Goal: Check status: Check status

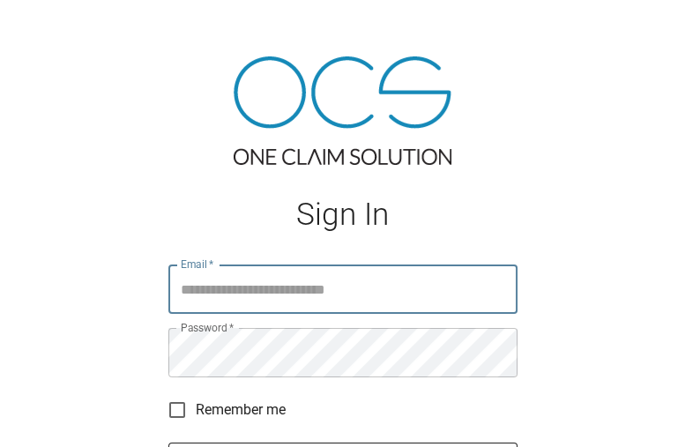
click at [266, 303] on input "Email   *" at bounding box center [343, 289] width 349 height 49
type input "**********"
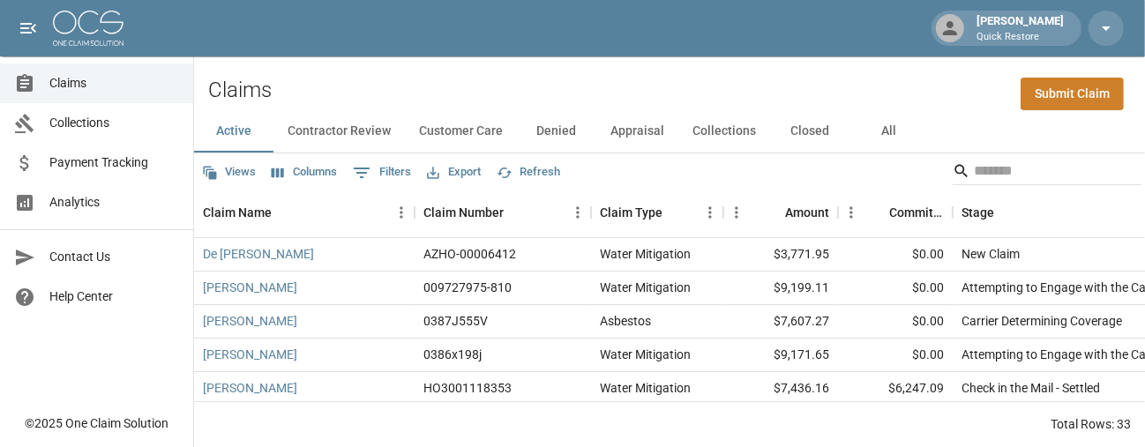
click at [106, 201] on span "Analytics" at bounding box center [114, 202] width 130 height 19
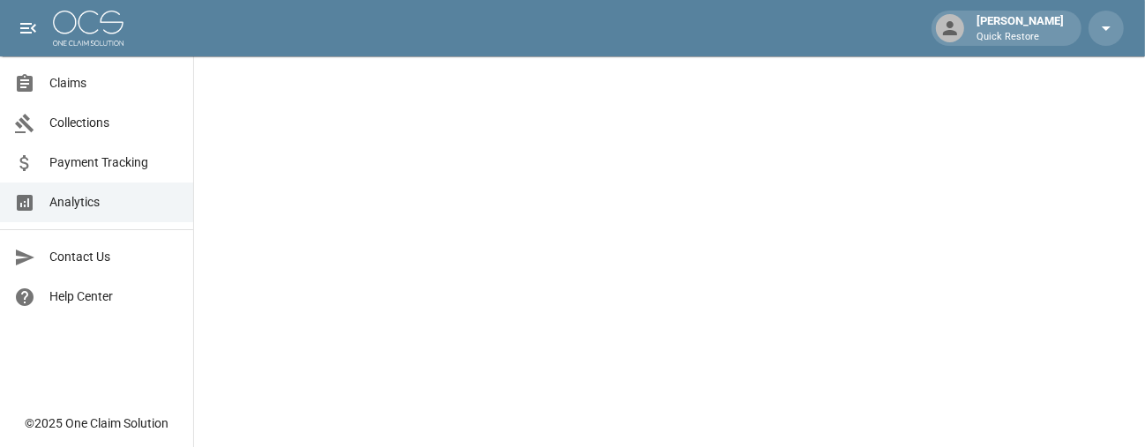
click at [107, 203] on span "Analytics" at bounding box center [114, 202] width 130 height 19
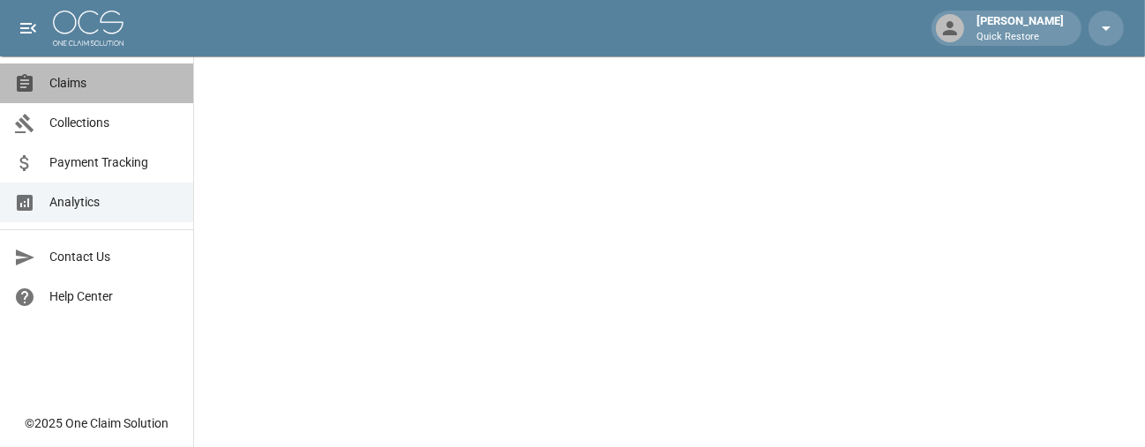
click at [115, 80] on span "Claims" at bounding box center [114, 83] width 130 height 19
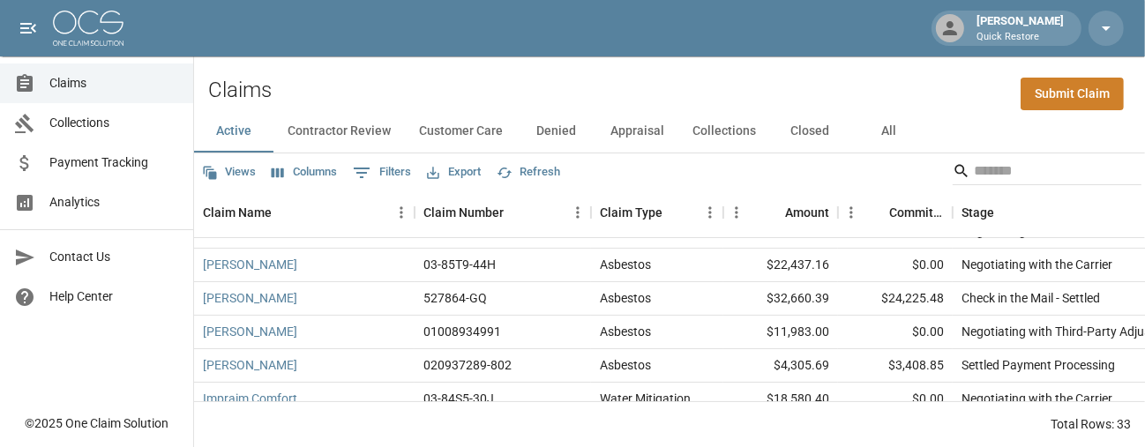
scroll to position [353, 0]
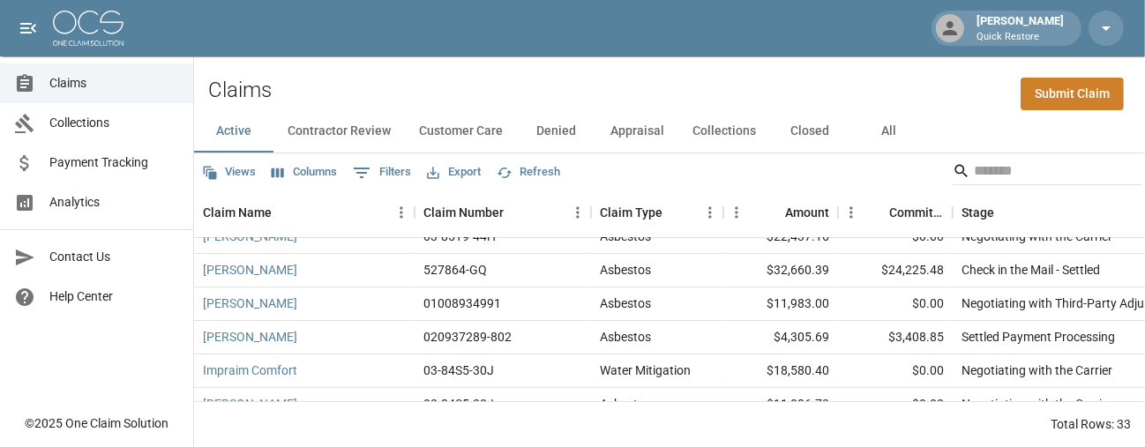
click at [681, 125] on button "All" at bounding box center [889, 131] width 79 height 42
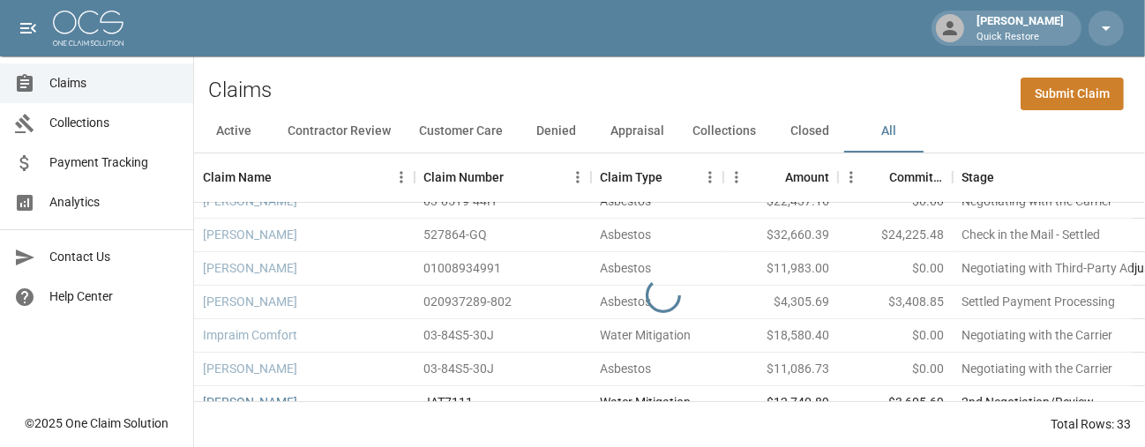
click at [225, 133] on button "Active" at bounding box center [233, 131] width 79 height 42
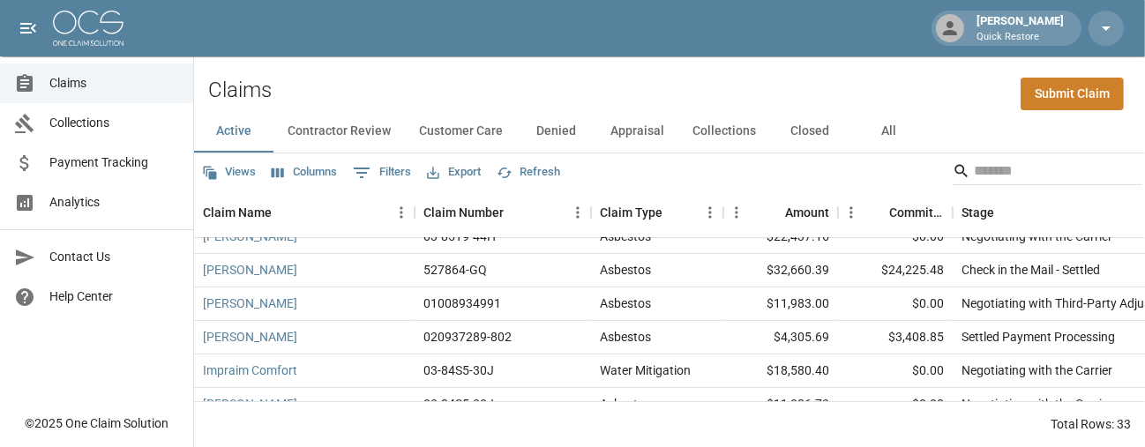
drag, startPoint x: 880, startPoint y: 137, endPoint x: 1002, endPoint y: 170, distance: 127.1
click at [681, 138] on button "All" at bounding box center [889, 131] width 79 height 42
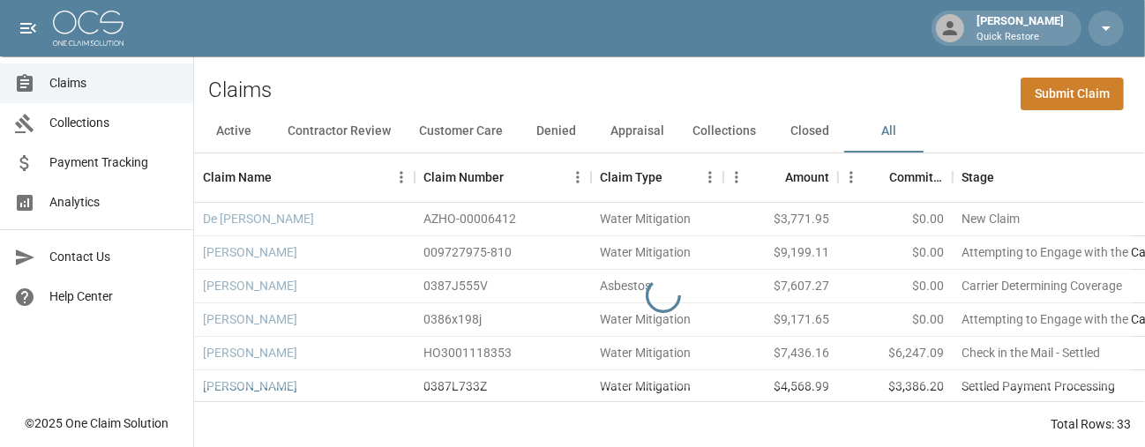
click at [228, 131] on button "Active" at bounding box center [233, 131] width 79 height 42
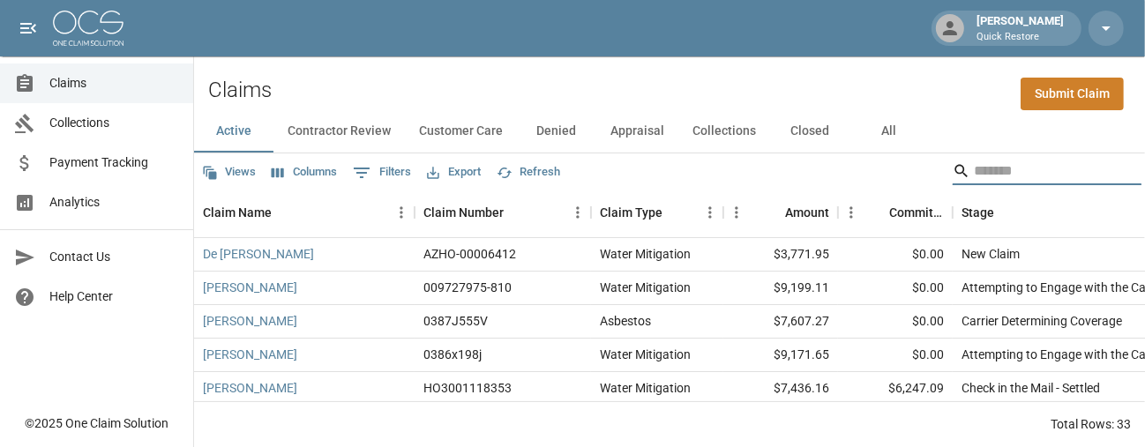
click at [681, 162] on input "Search" at bounding box center [1044, 171] width 141 height 28
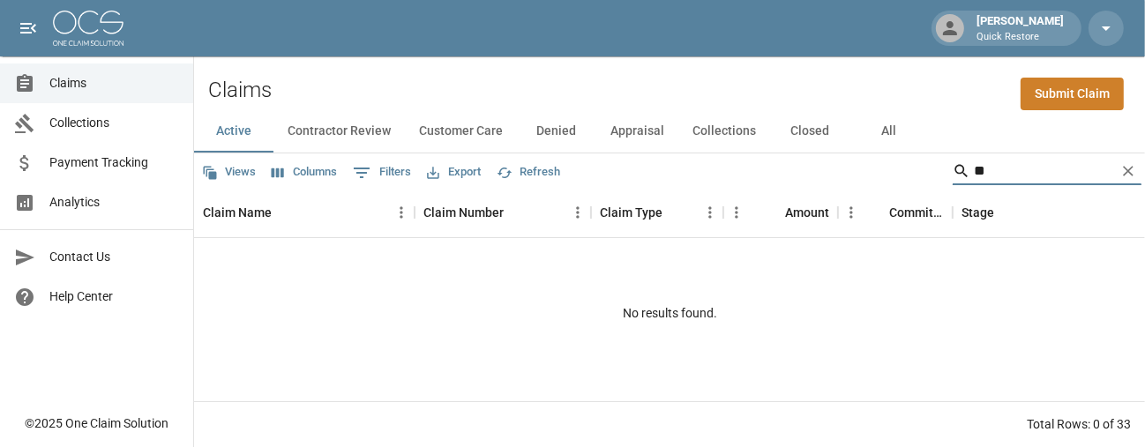
type input "*"
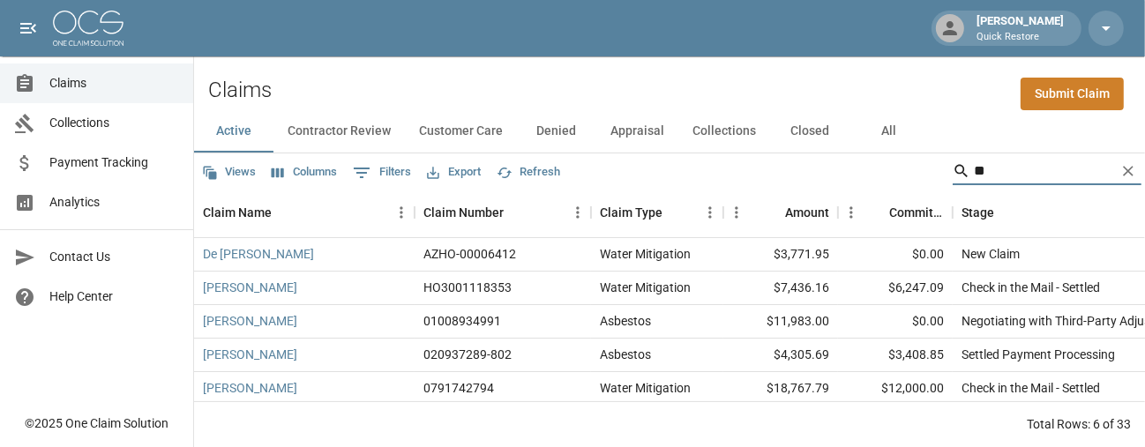
type input "**"
click at [681, 131] on button "All" at bounding box center [889, 131] width 79 height 42
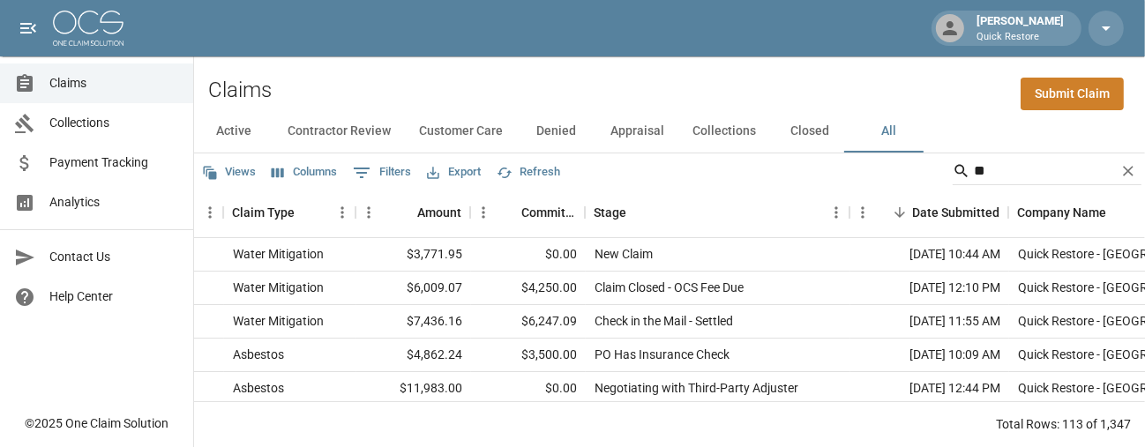
scroll to position [0, 391]
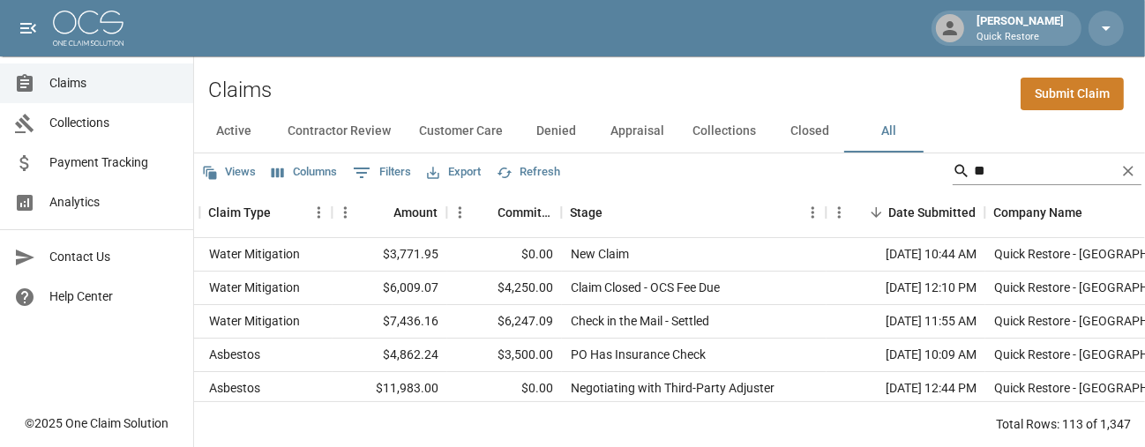
click at [681, 161] on input "**" at bounding box center [1044, 171] width 141 height 28
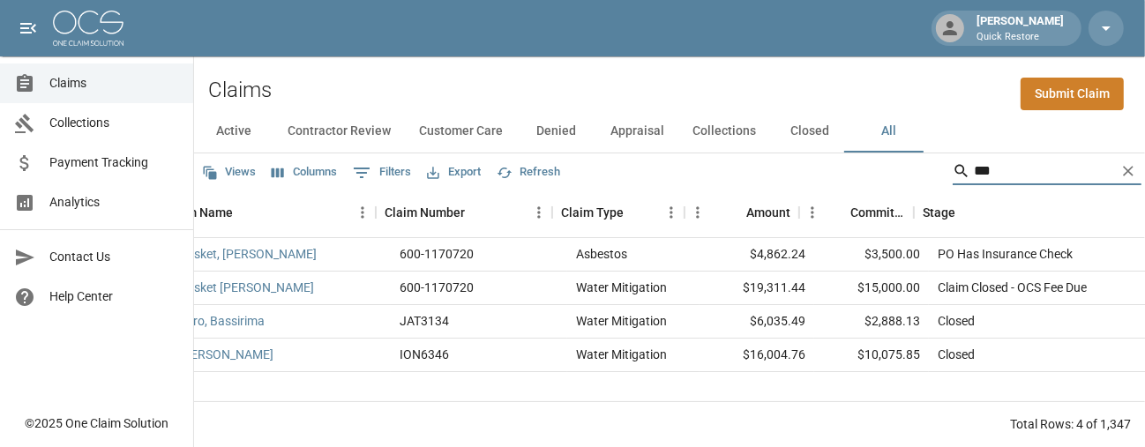
scroll to position [0, 43]
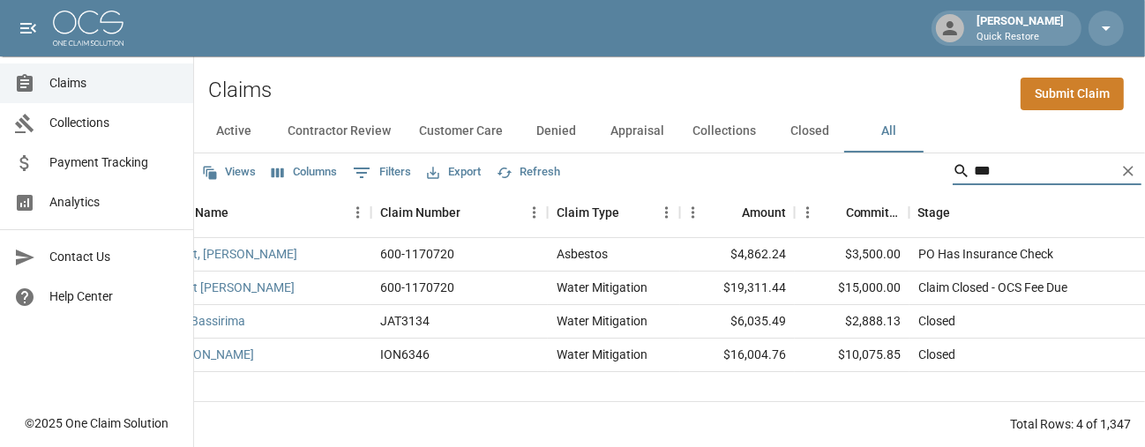
type input "***"
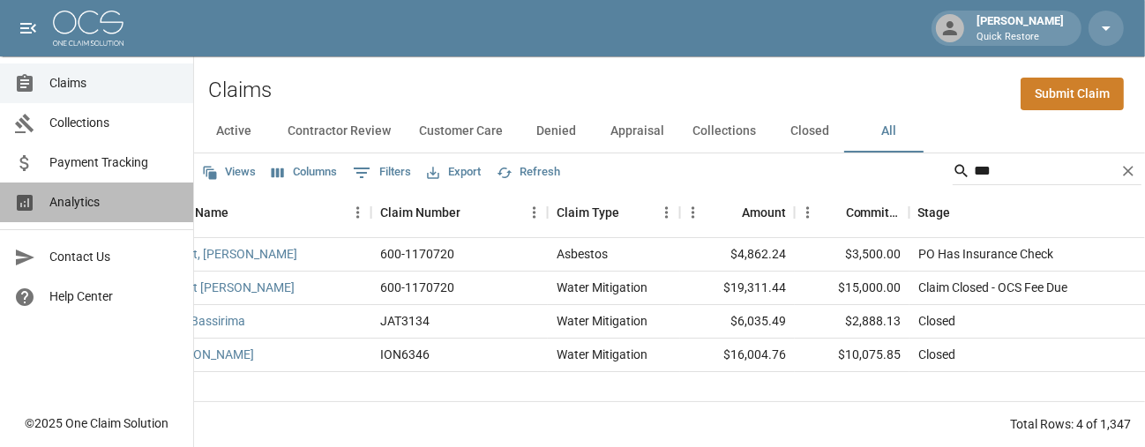
click at [83, 200] on span "Analytics" at bounding box center [114, 202] width 130 height 19
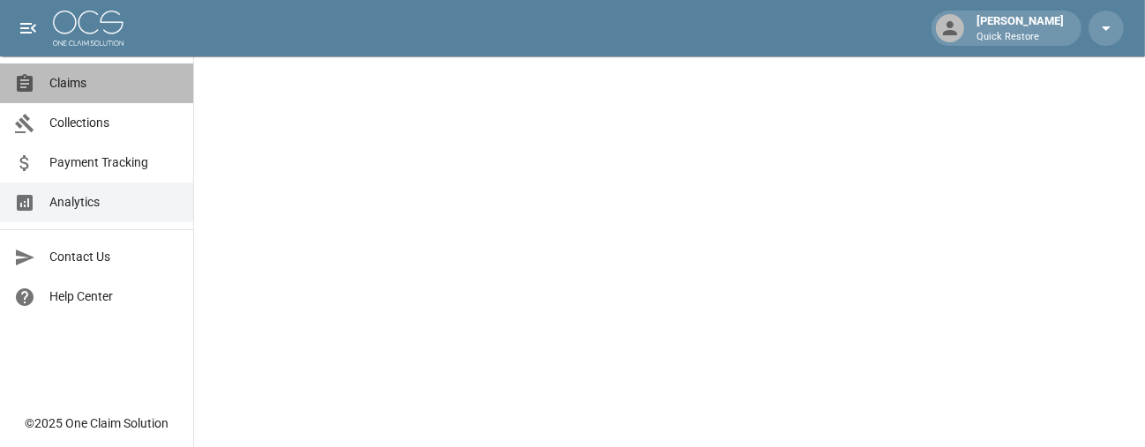
click at [85, 79] on span "Claims" at bounding box center [114, 83] width 130 height 19
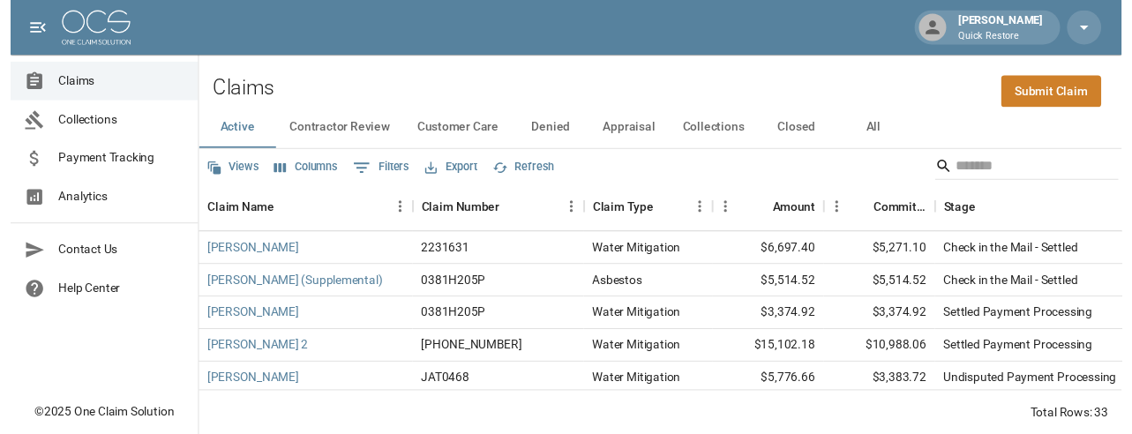
scroll to position [956, 0]
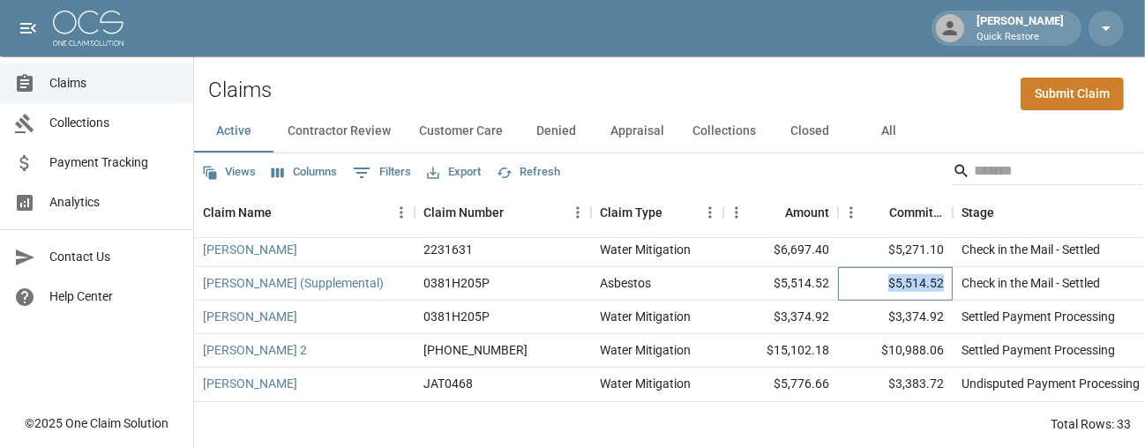
drag, startPoint x: 943, startPoint y: 270, endPoint x: 899, endPoint y: 284, distance: 46.3
click at [681, 276] on div "$5,514.52" at bounding box center [895, 284] width 115 height 34
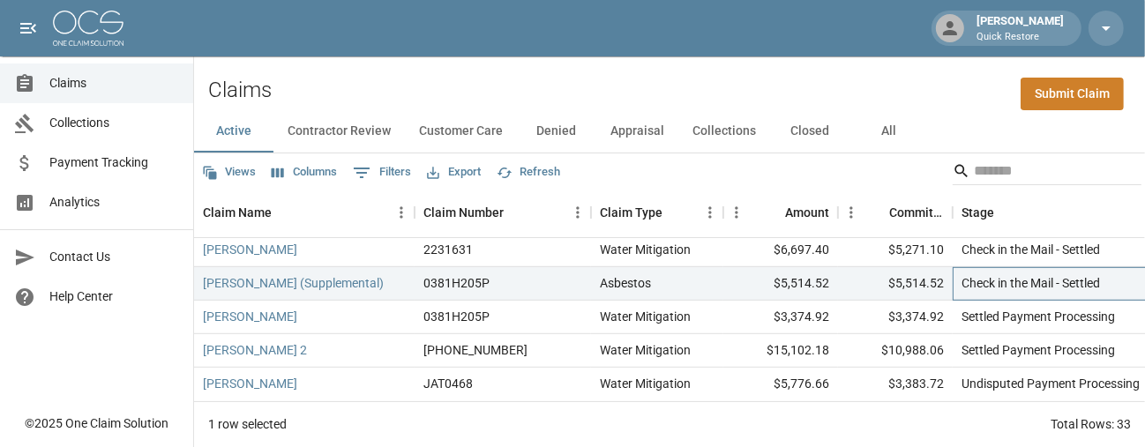
click at [681, 274] on div "Check in the Mail - Settled" at bounding box center [1031, 283] width 139 height 18
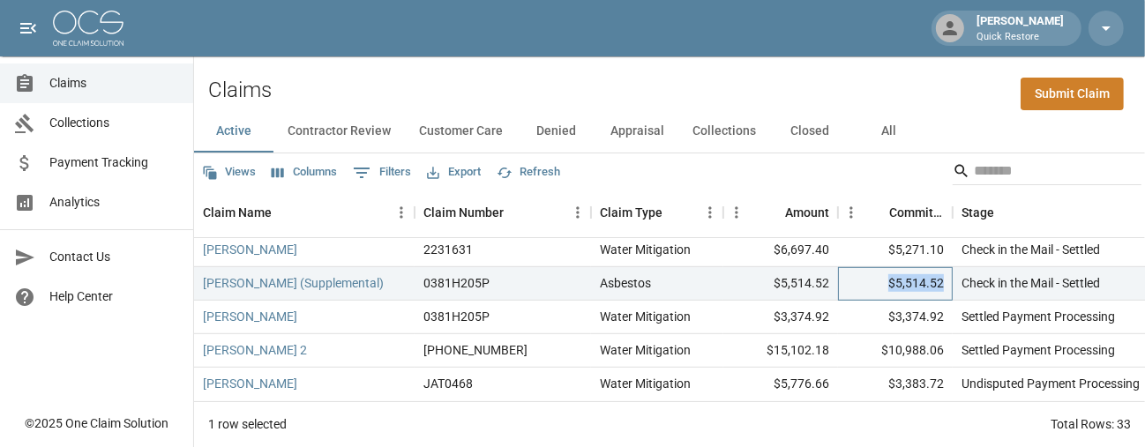
drag, startPoint x: 946, startPoint y: 269, endPoint x: 873, endPoint y: 273, distance: 72.5
click at [681, 273] on div "$5,514.52" at bounding box center [895, 284] width 115 height 34
click at [681, 317] on div "$3,374.92" at bounding box center [895, 318] width 115 height 34
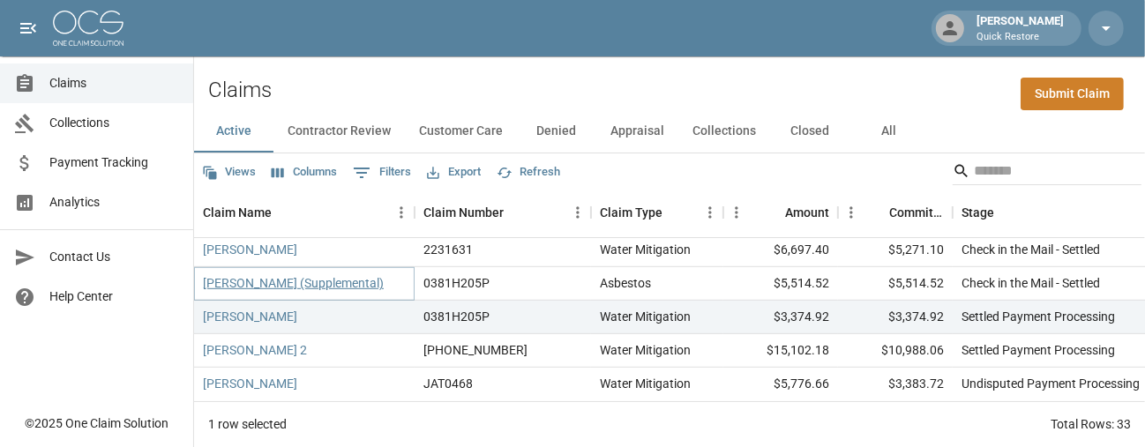
click at [232, 274] on link "[PERSON_NAME] (Supplemental)" at bounding box center [293, 283] width 181 height 18
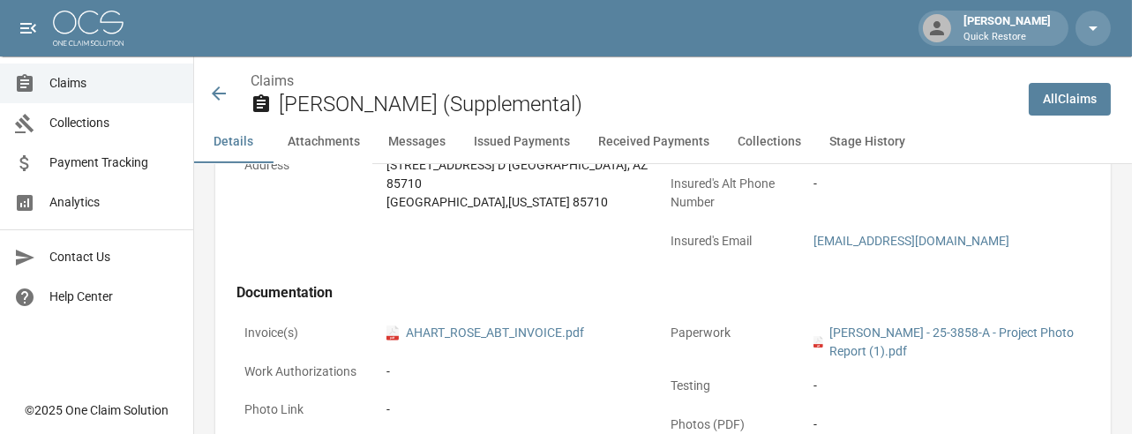
scroll to position [441, 0]
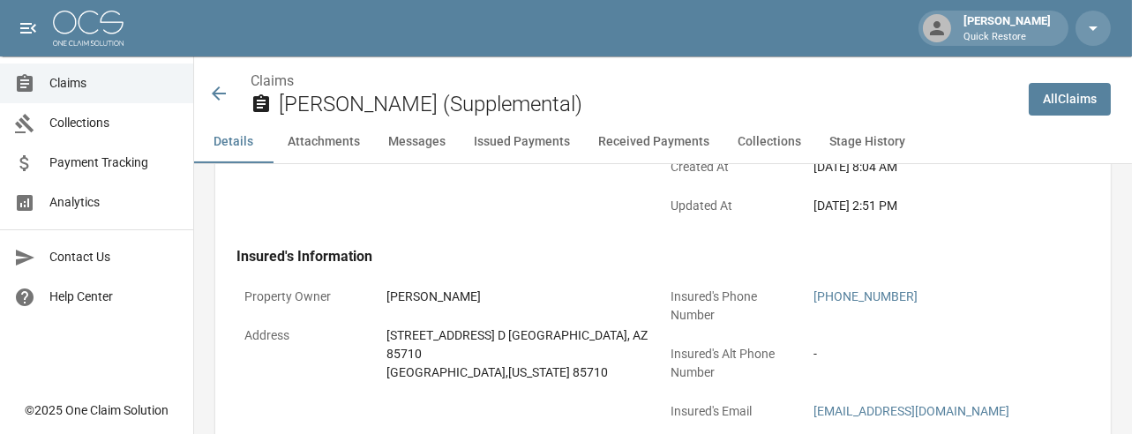
click at [106, 83] on span "Claims" at bounding box center [114, 83] width 130 height 19
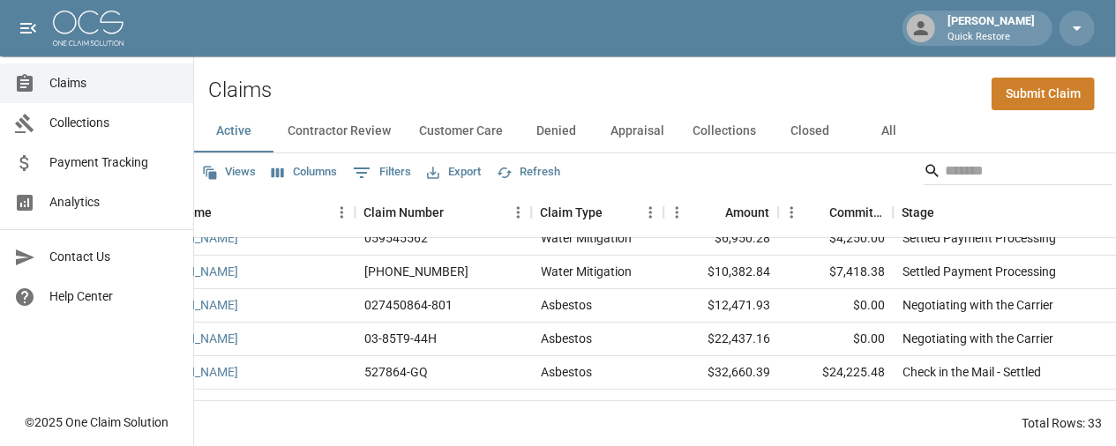
scroll to position [0, 59]
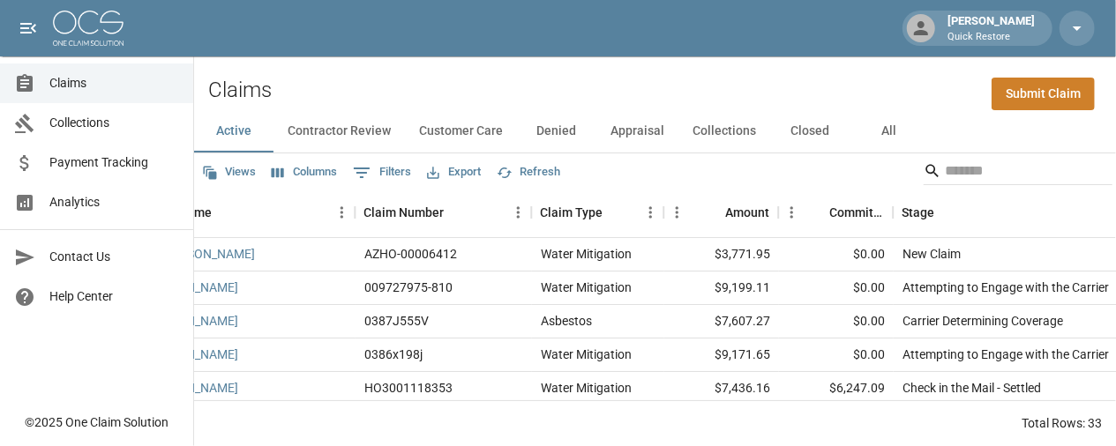
click at [119, 194] on span "Analytics" at bounding box center [114, 202] width 130 height 19
